Goal: Information Seeking & Learning: Find specific fact

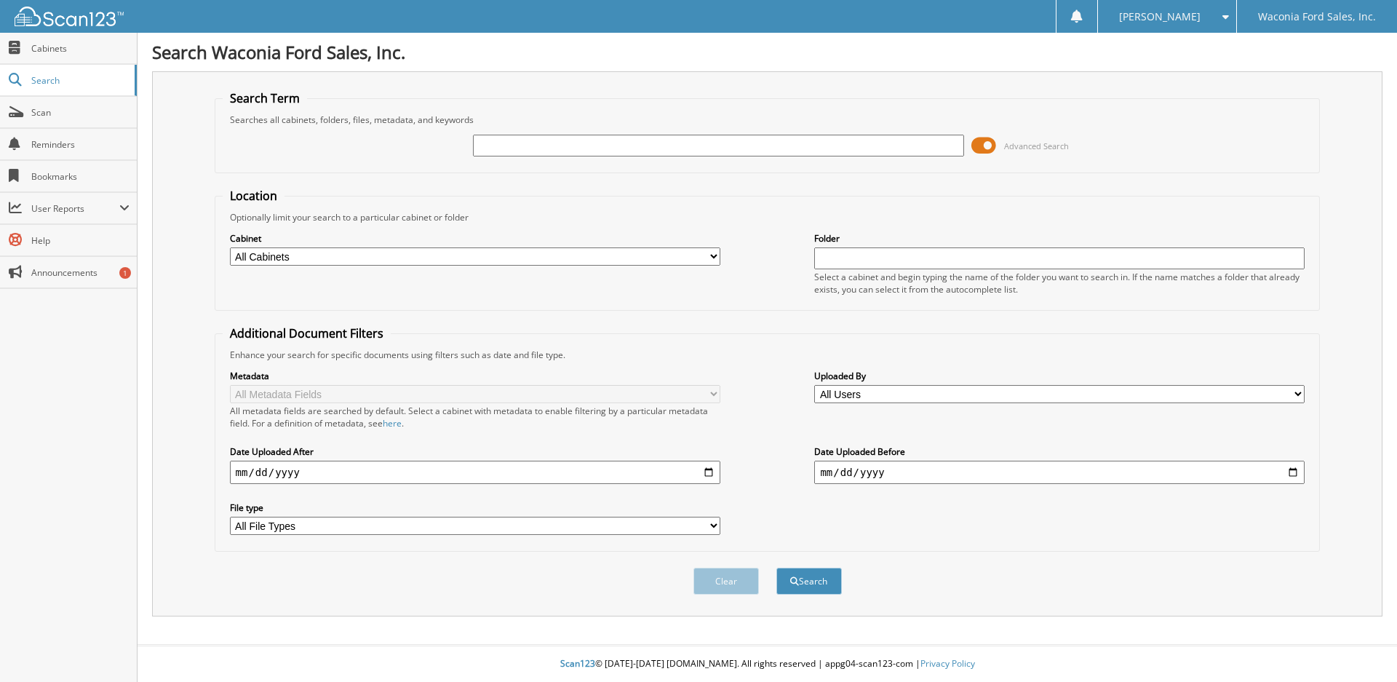
click at [610, 143] on input "text" at bounding box center [718, 146] width 490 height 22
type input "790999"
click at [776, 567] on button "Search" at bounding box center [808, 580] width 65 height 27
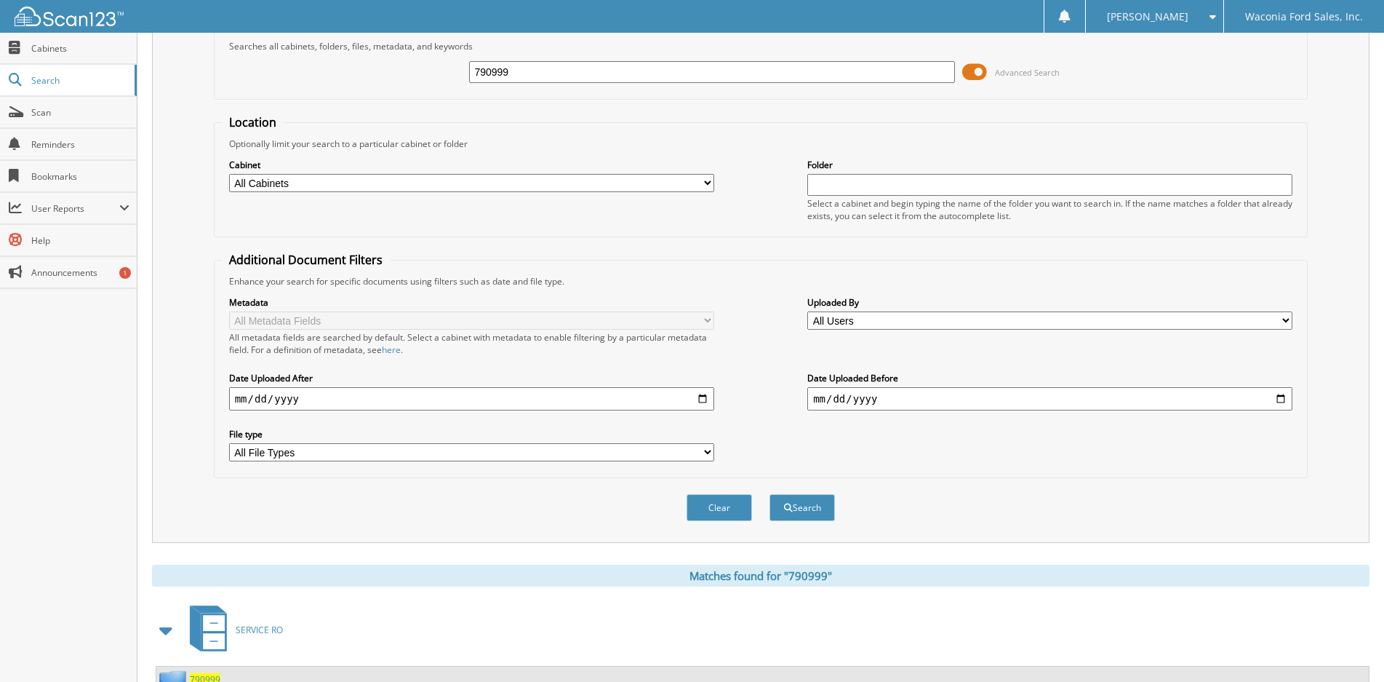
scroll to position [132, 0]
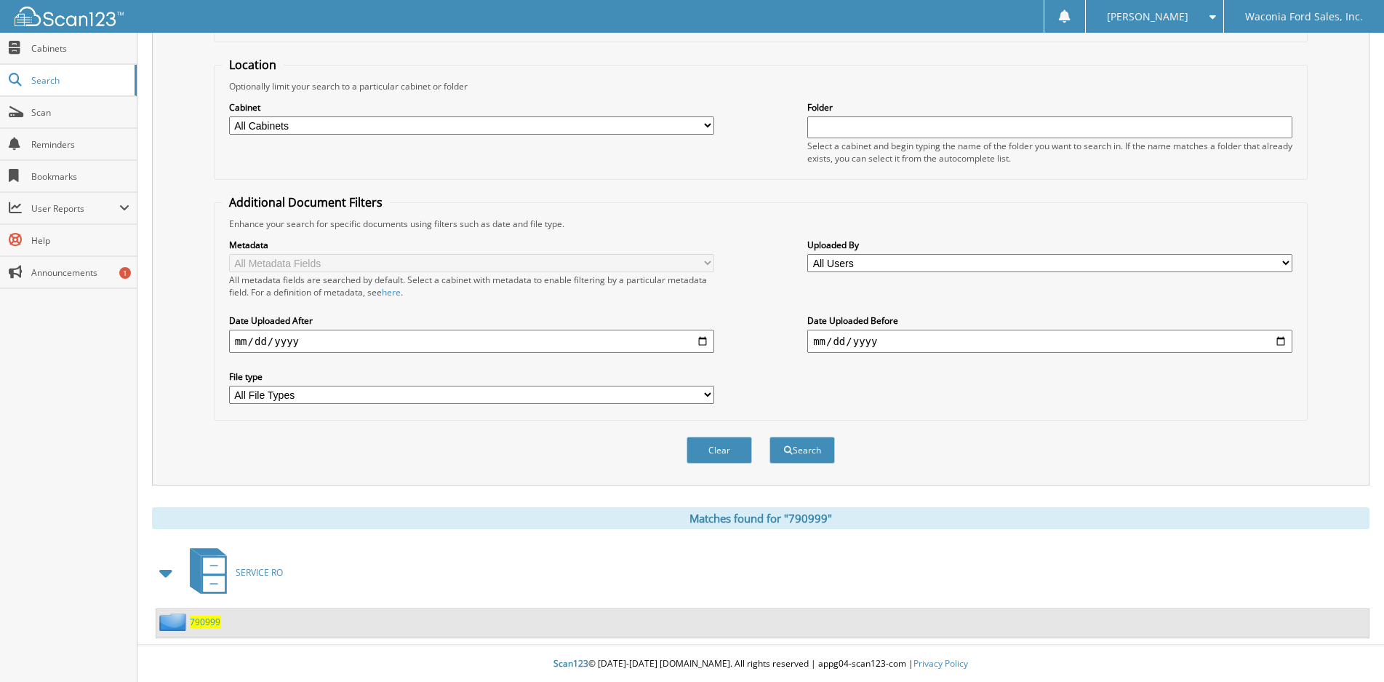
click at [208, 620] on span "790999" at bounding box center [205, 621] width 31 height 12
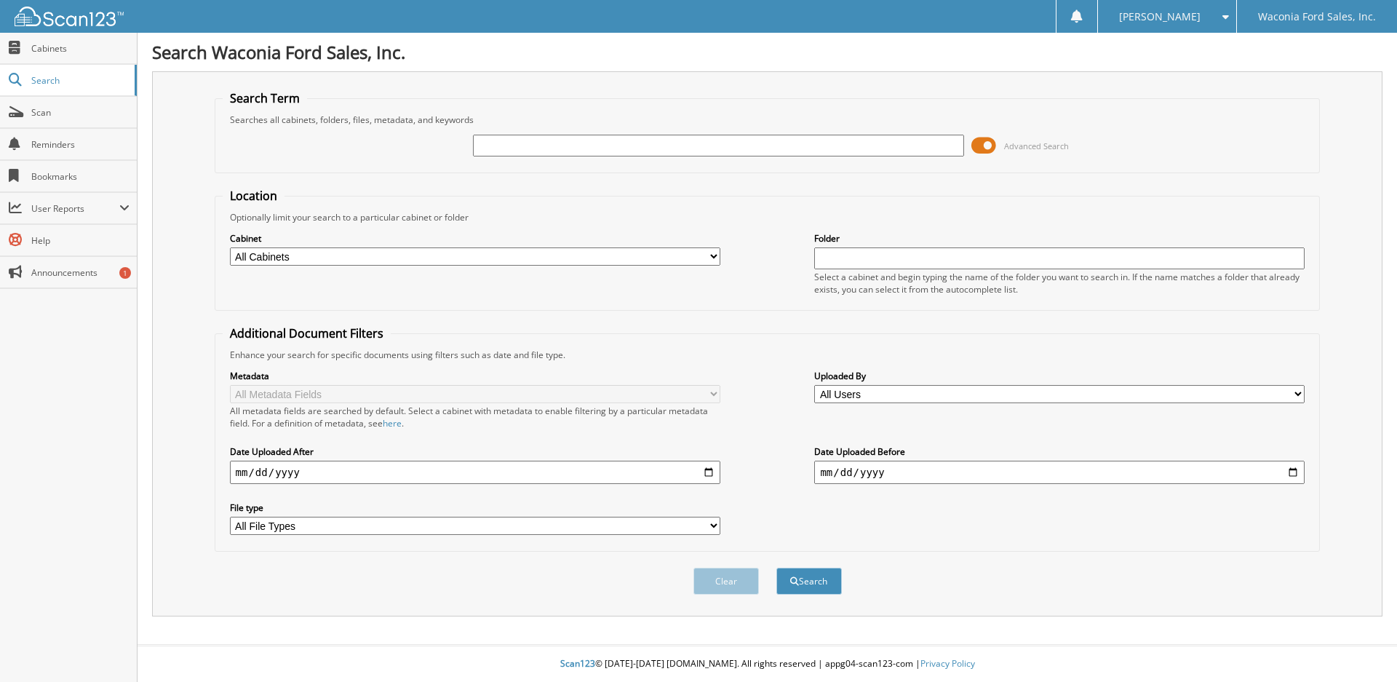
click at [761, 153] on input "text" at bounding box center [718, 146] width 490 height 22
type input "791006"
click at [776, 567] on button "Search" at bounding box center [808, 580] width 65 height 27
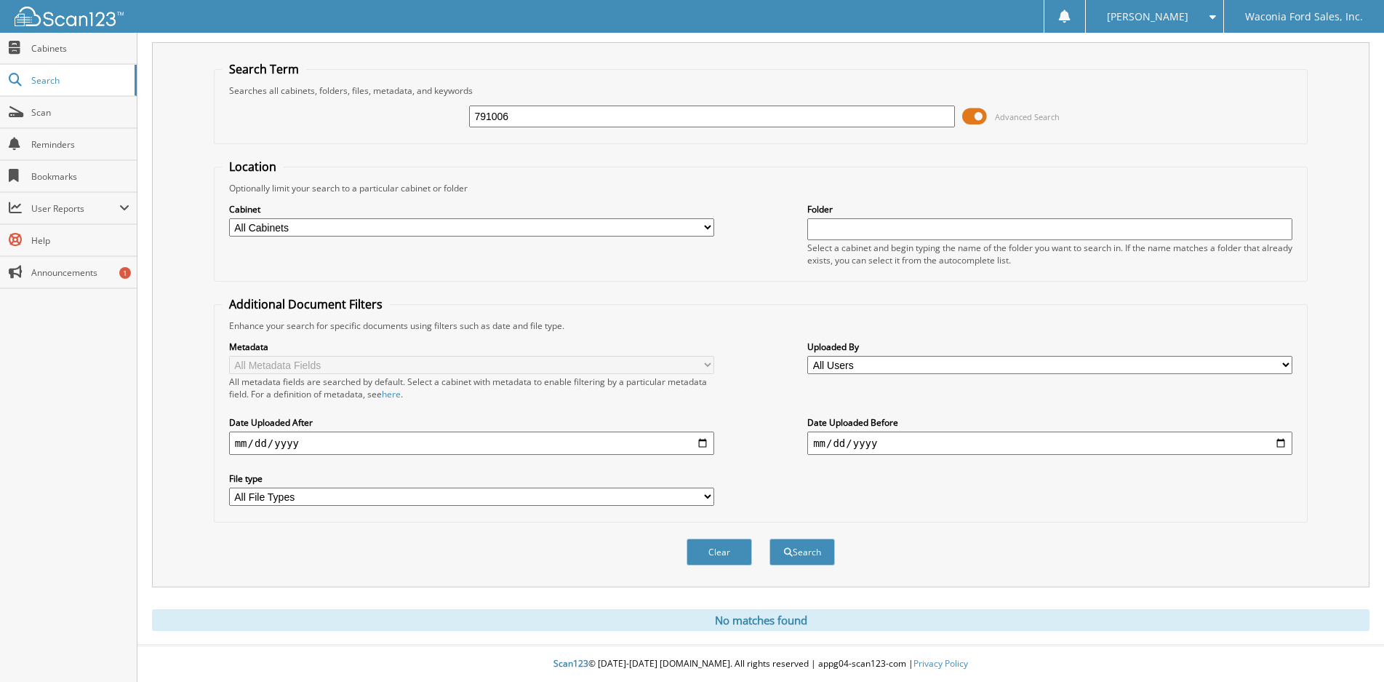
scroll to position [30, 0]
click at [819, 550] on button "Search" at bounding box center [802, 551] width 65 height 27
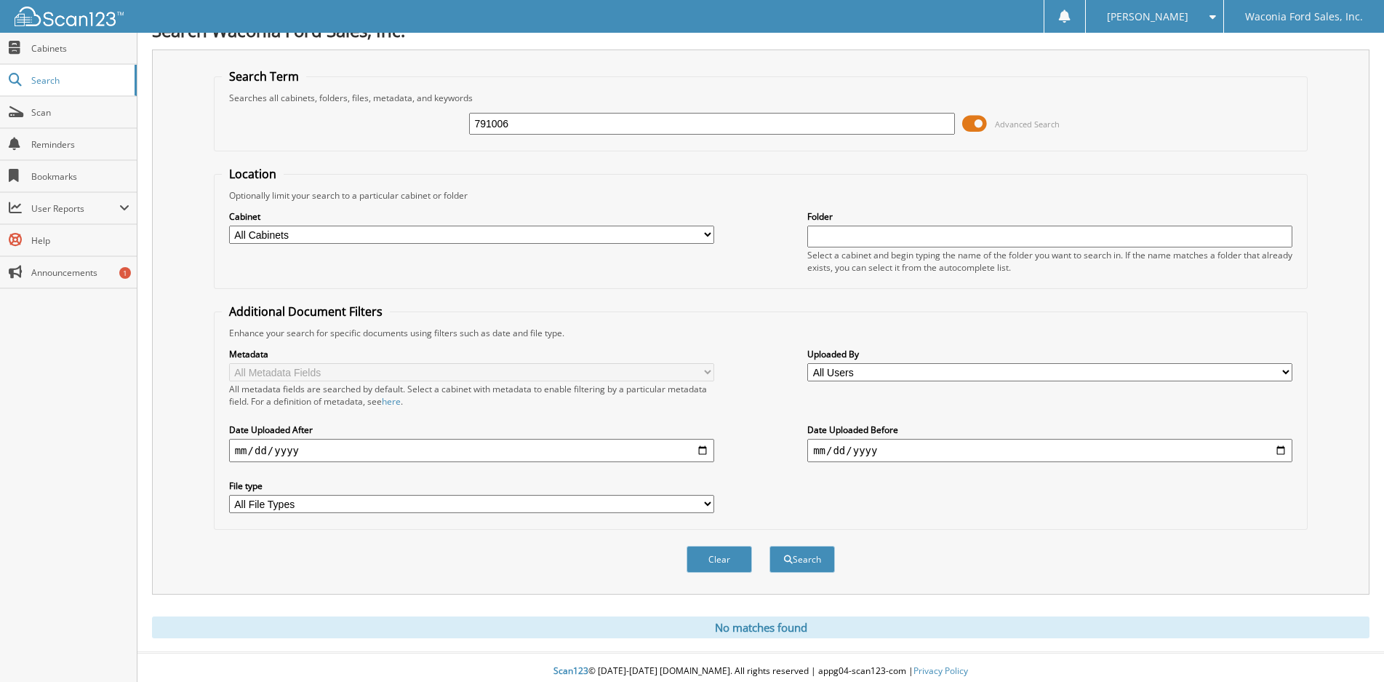
scroll to position [30, 0]
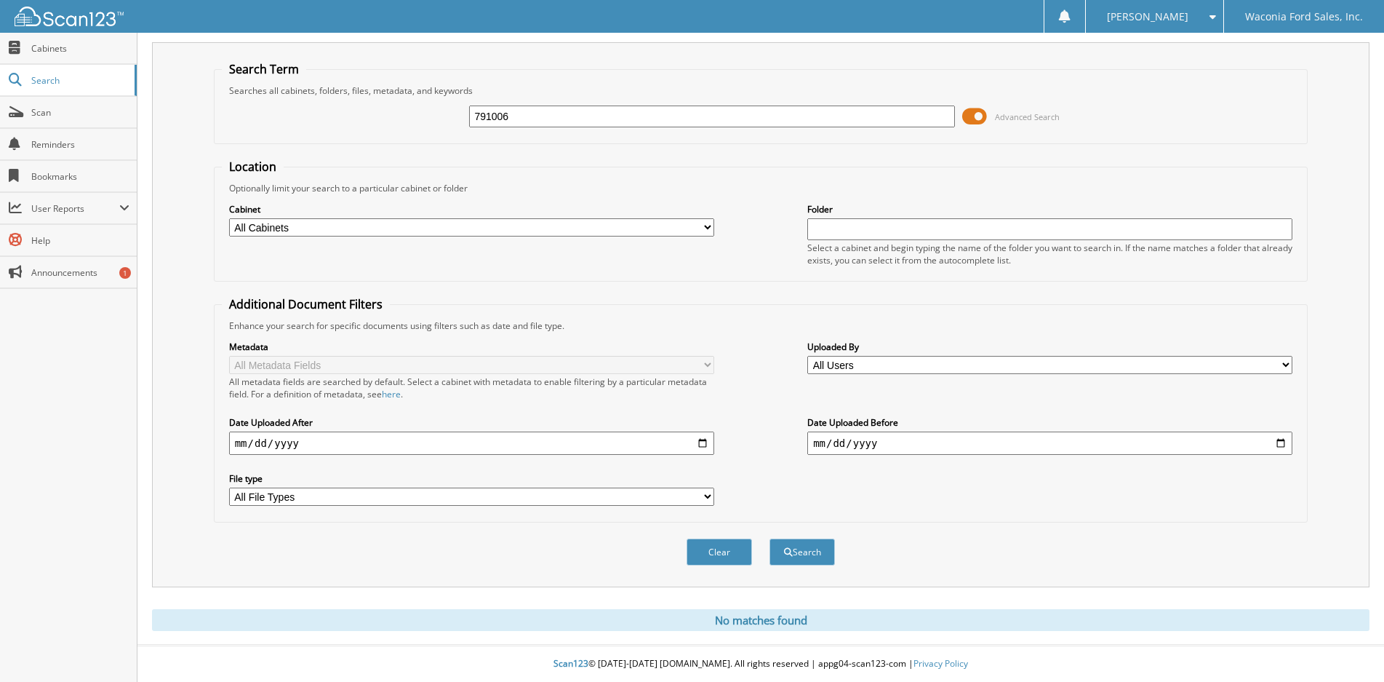
click at [527, 116] on input "791006" at bounding box center [711, 116] width 485 height 22
type input "791072"
click at [770, 538] on button "Search" at bounding box center [802, 551] width 65 height 27
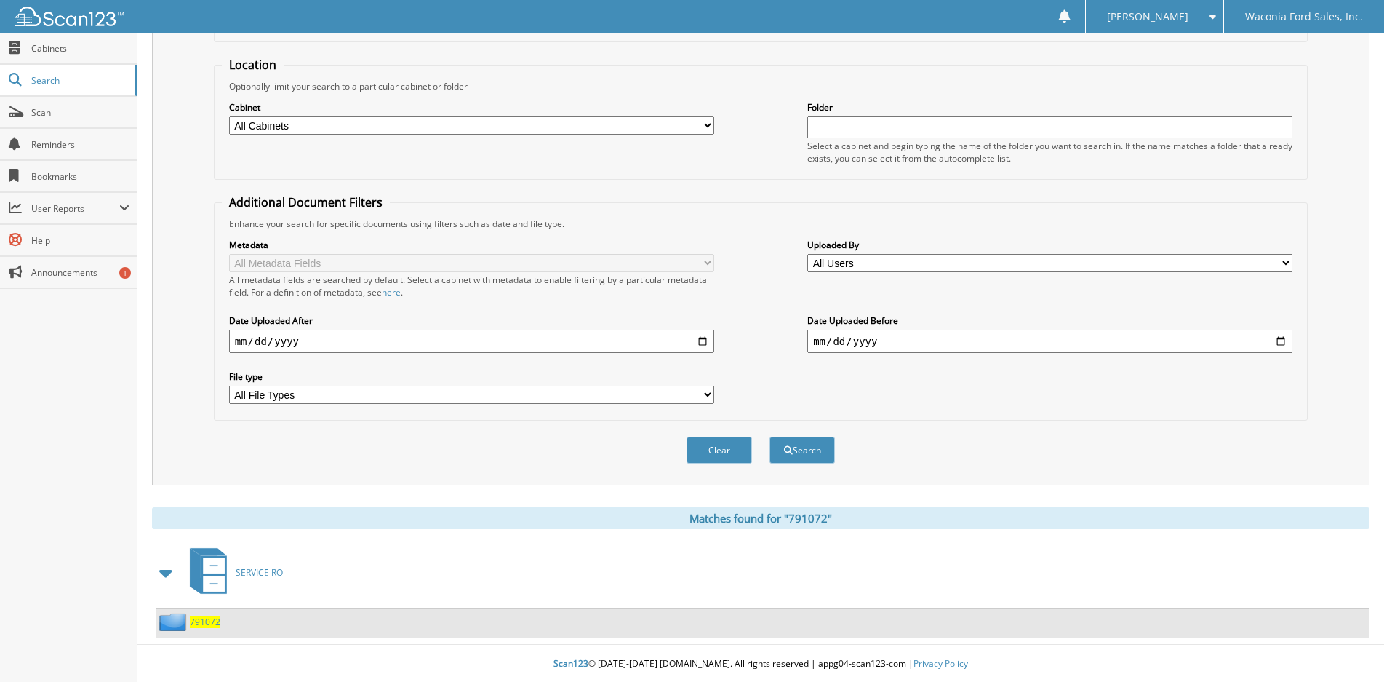
click at [202, 621] on span "791072" at bounding box center [205, 621] width 31 height 12
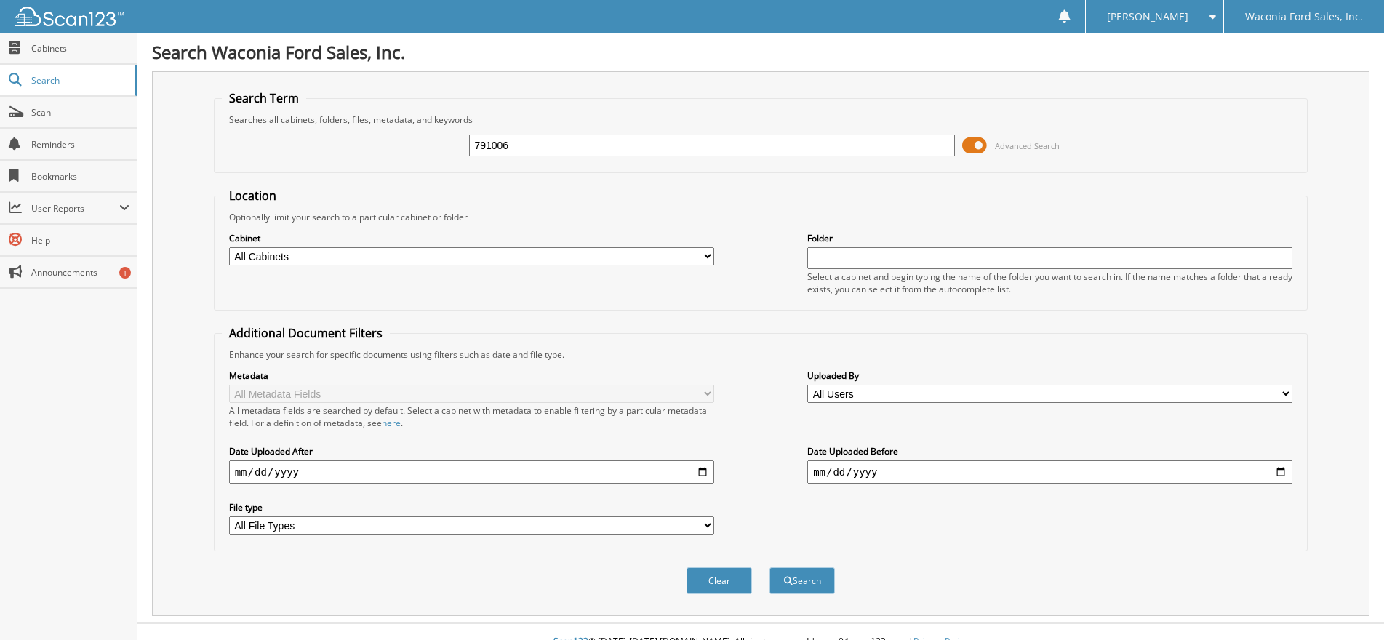
type input "791006"
click at [770, 567] on button "Search" at bounding box center [802, 580] width 65 height 27
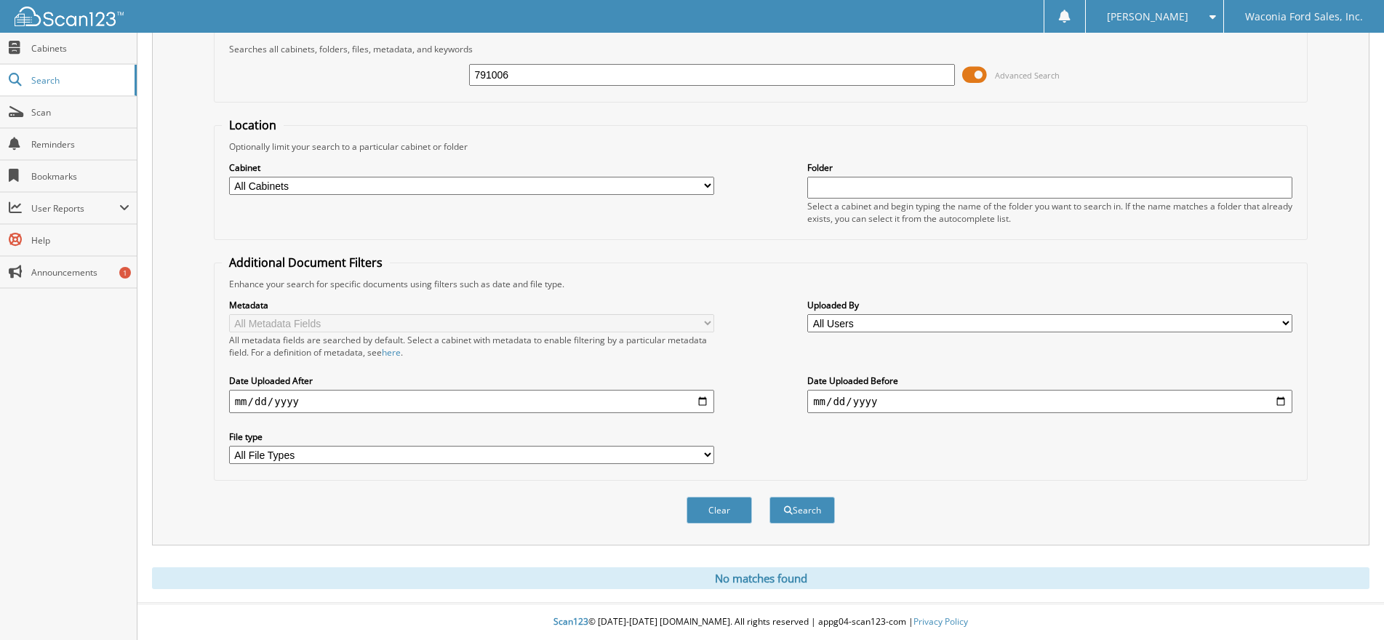
click at [977, 78] on span at bounding box center [974, 75] width 25 height 22
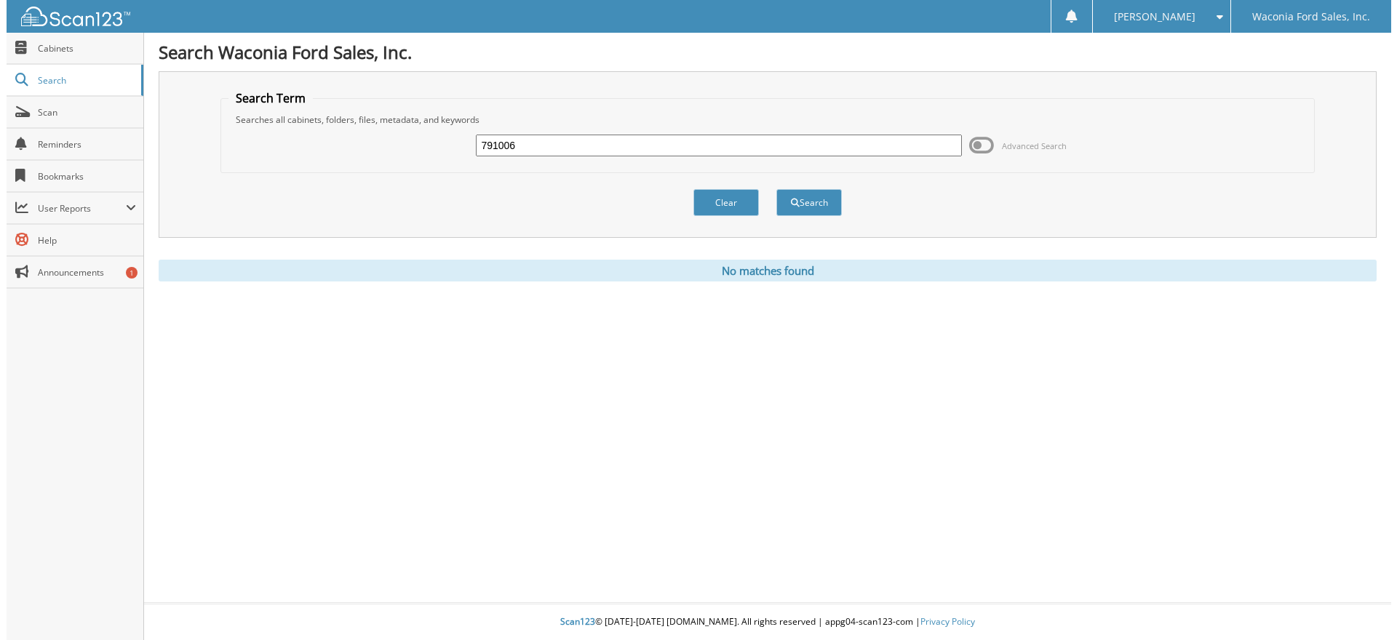
scroll to position [0, 0]
click at [811, 199] on button "Search" at bounding box center [808, 202] width 65 height 27
